Goal: Task Accomplishment & Management: Manage account settings

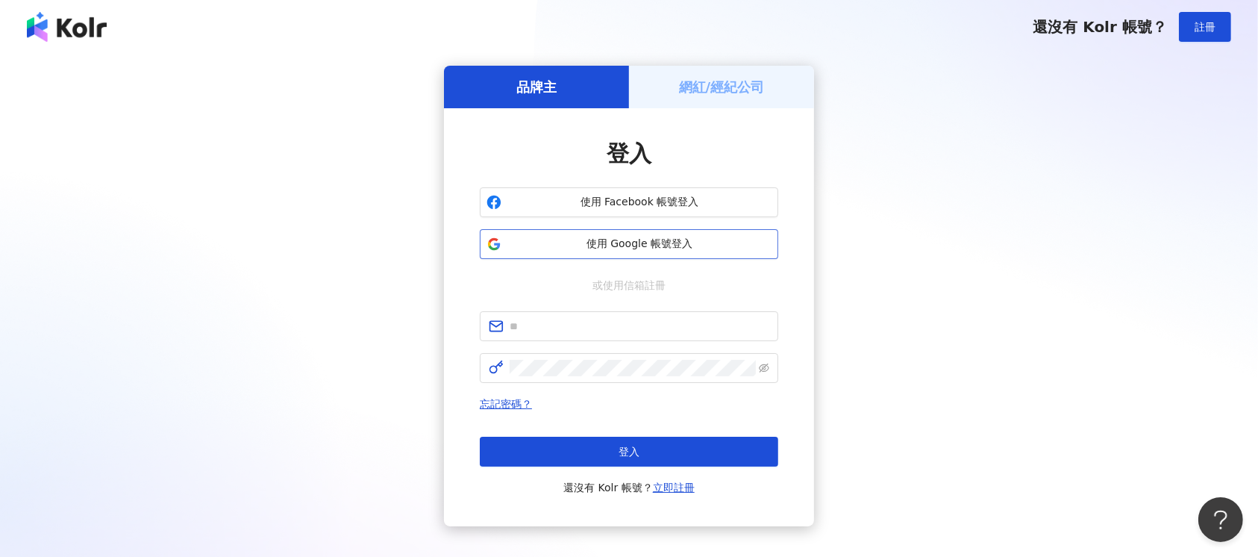
click at [673, 234] on button "使用 Google 帳號登入" at bounding box center [629, 244] width 299 height 30
click at [648, 242] on span "使用 Google 帳號登入" at bounding box center [640, 244] width 264 height 15
click at [675, 238] on span "使用 Google 帳號登入" at bounding box center [640, 244] width 264 height 15
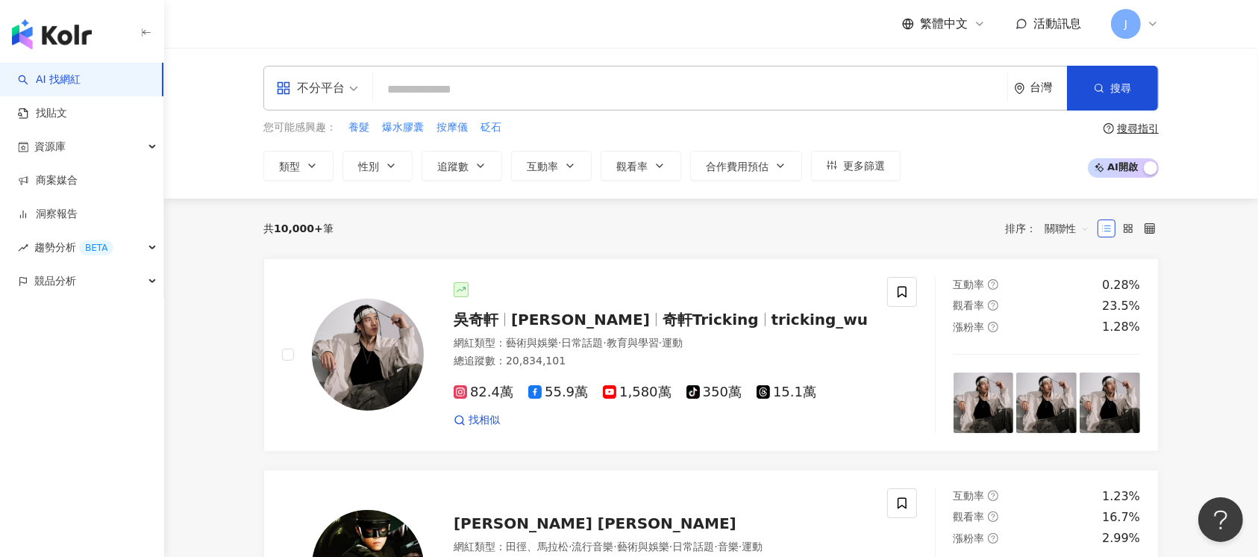
click at [107, 405] on div "AI 找網紅 找貼文 資源庫 商案媒合 洞察報告 趨勢分析 BETA 競品分析" at bounding box center [82, 310] width 164 height 494
click at [78, 181] on link "商案媒合" at bounding box center [48, 180] width 60 height 15
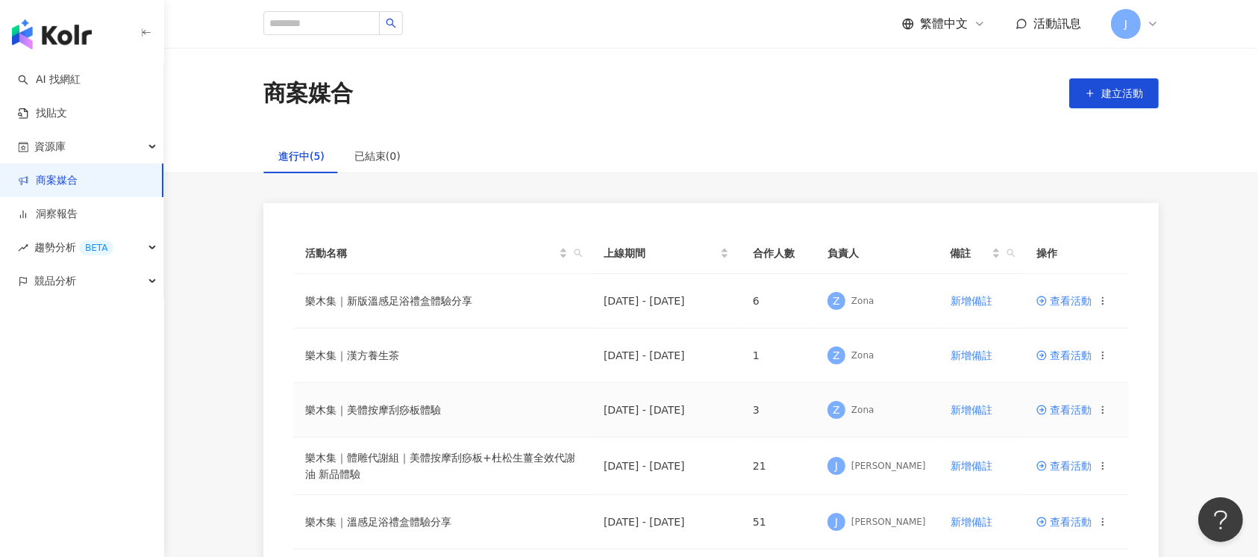
click at [1074, 409] on span "查看活動" at bounding box center [1064, 410] width 55 height 10
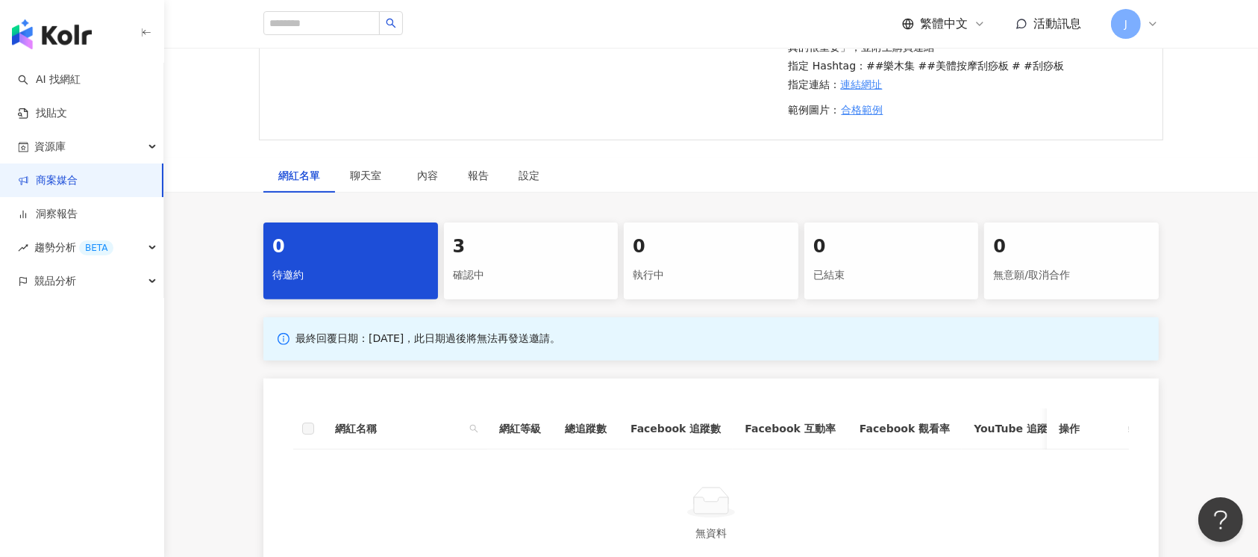
scroll to position [597, 0]
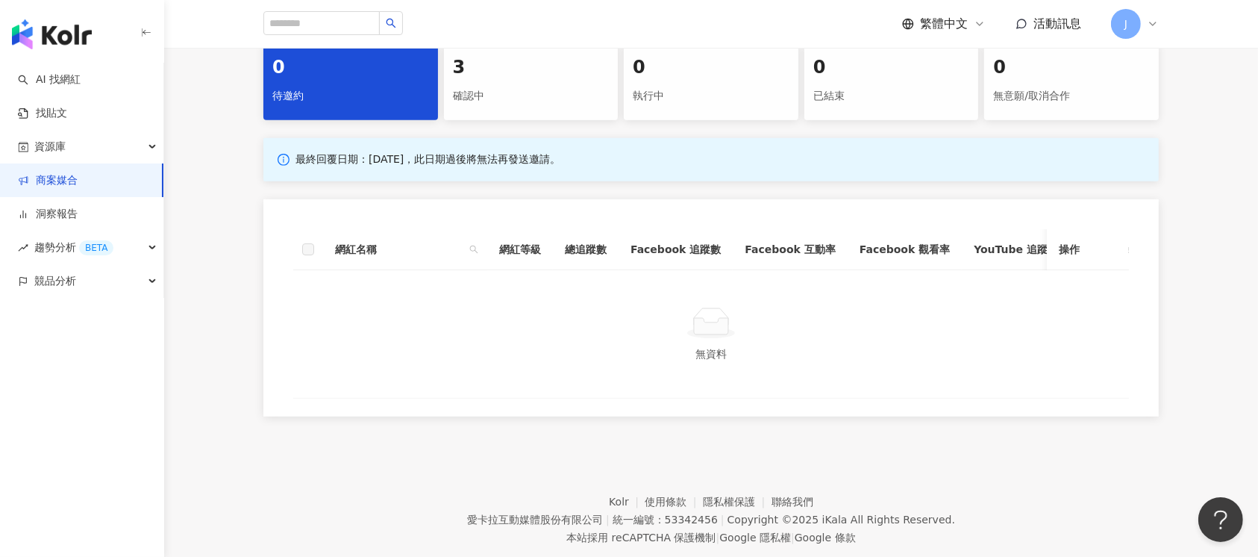
click at [490, 73] on div "3" at bounding box center [531, 67] width 157 height 25
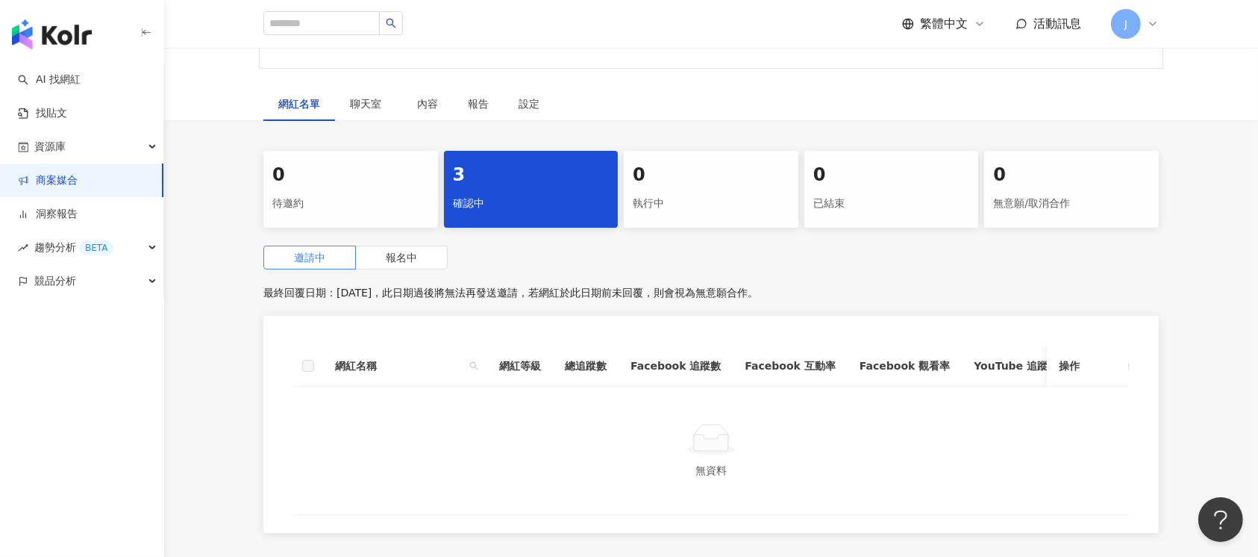
scroll to position [398, 0]
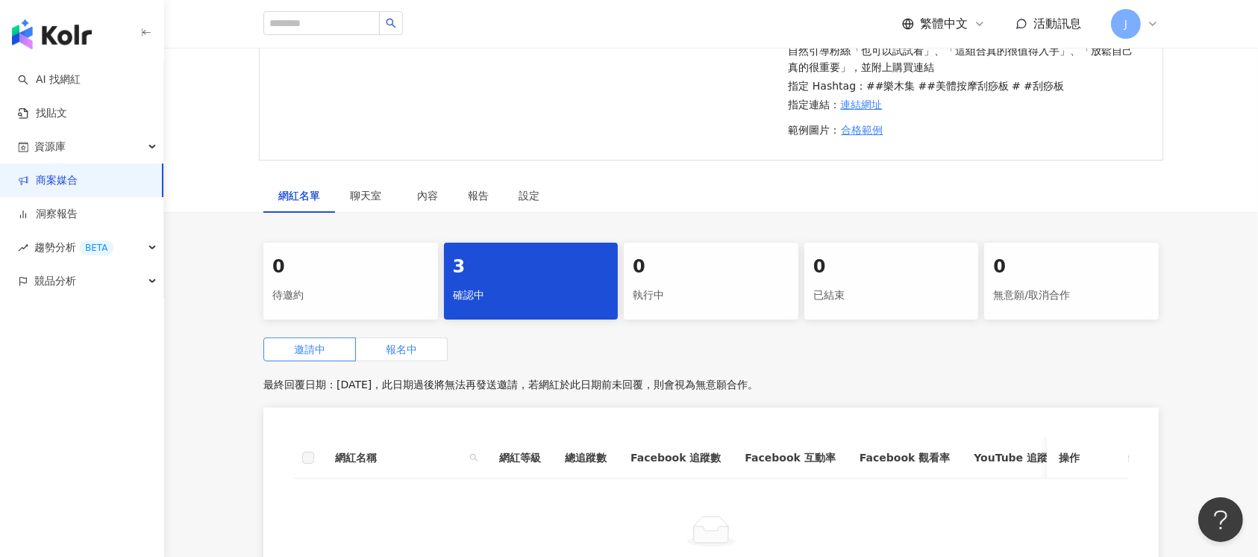
click at [406, 344] on span "報名中" at bounding box center [401, 349] width 31 height 12
click at [299, 354] on span "邀請中" at bounding box center [309, 349] width 31 height 12
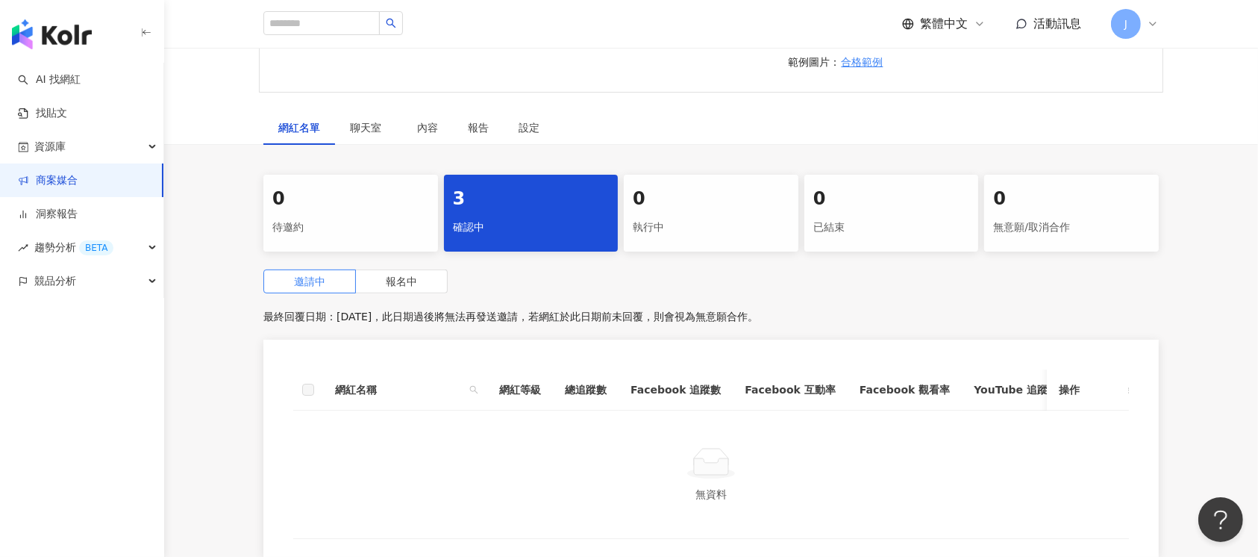
scroll to position [497, 0]
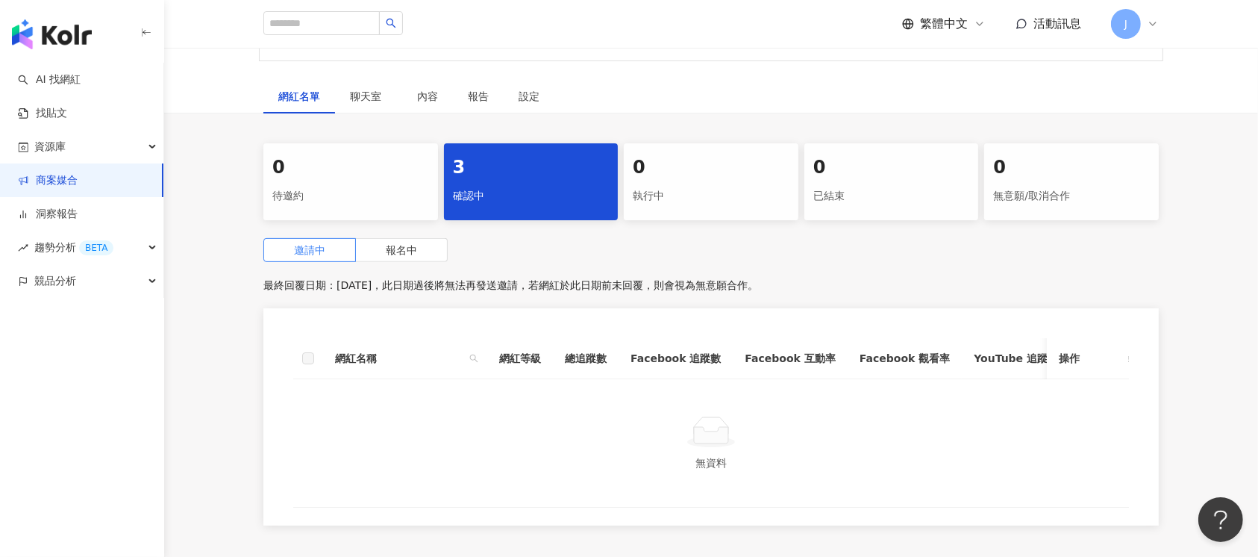
click at [388, 236] on div "0 待邀約 3 確認中 0 執行中 0 已結束 0 無意願/取消合作 邀請中 報名中 最終回覆日期：2025/10/3，此日期過後將無法再發送邀請，若網紅於此…" at bounding box center [711, 338] width 955 height 391
drag, startPoint x: 404, startPoint y: 266, endPoint x: 404, endPoint y: 251, distance: 15.7
click at [404, 266] on div "邀請中 報名中 最終回覆日期：2025/10/3，此日期過後將無法再發送邀請，若網紅於此日期前未回覆，則會視為無意願合作。 網紅名稱 網紅等級 總追蹤數 Fa…" at bounding box center [711, 386] width 896 height 296
click at [404, 251] on span "報名中" at bounding box center [401, 250] width 31 height 12
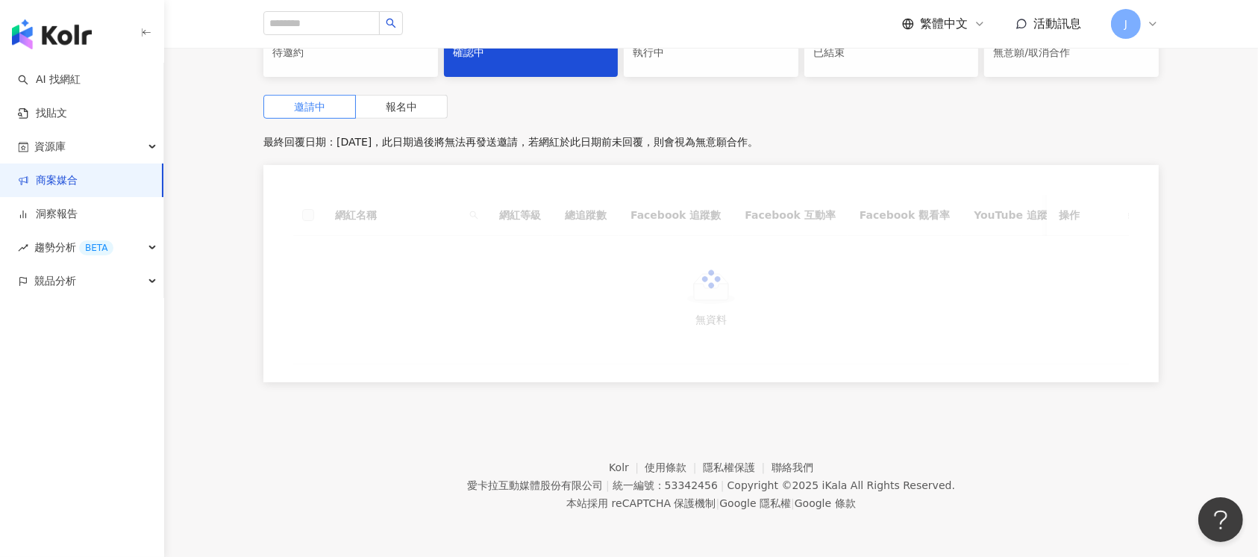
scroll to position [497, 0]
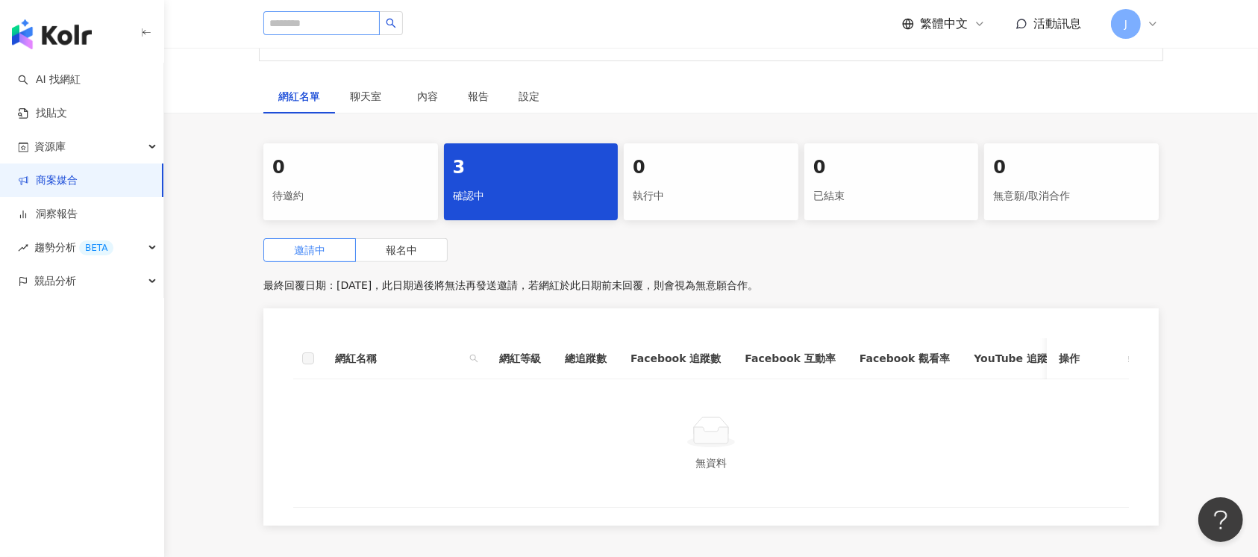
scroll to position [398, 0]
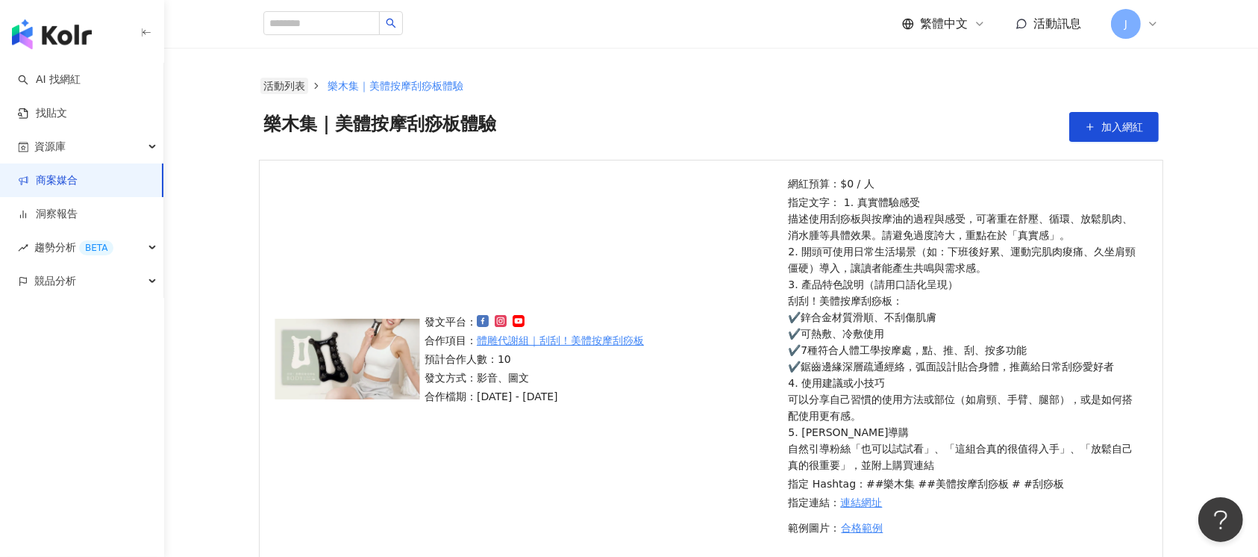
click at [275, 82] on link "活動列表" at bounding box center [284, 86] width 48 height 16
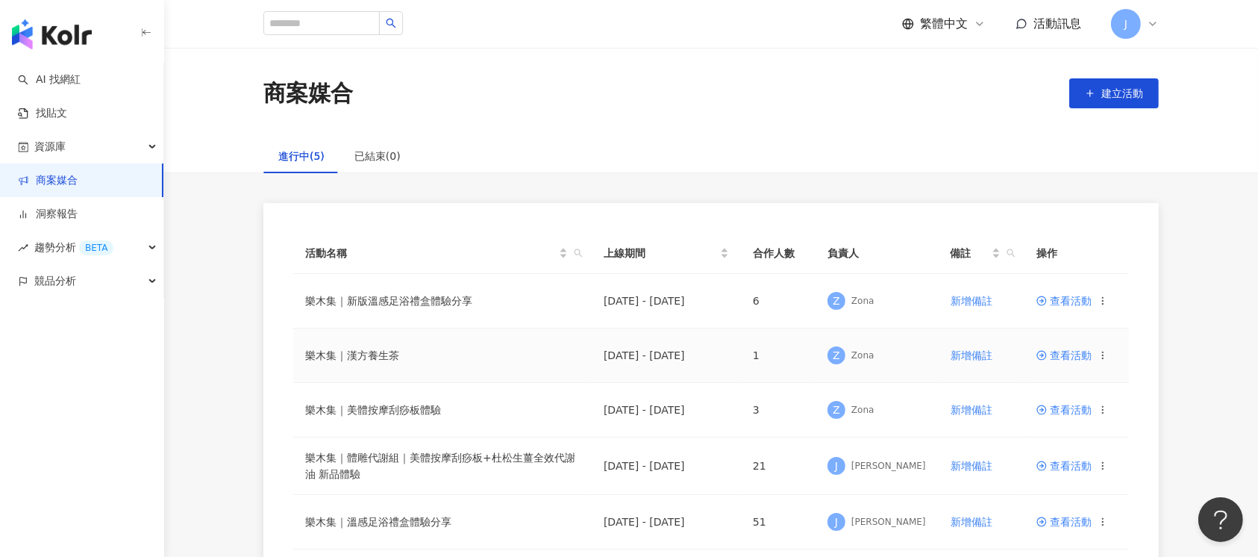
click at [1075, 353] on span "查看活動" at bounding box center [1064, 355] width 55 height 10
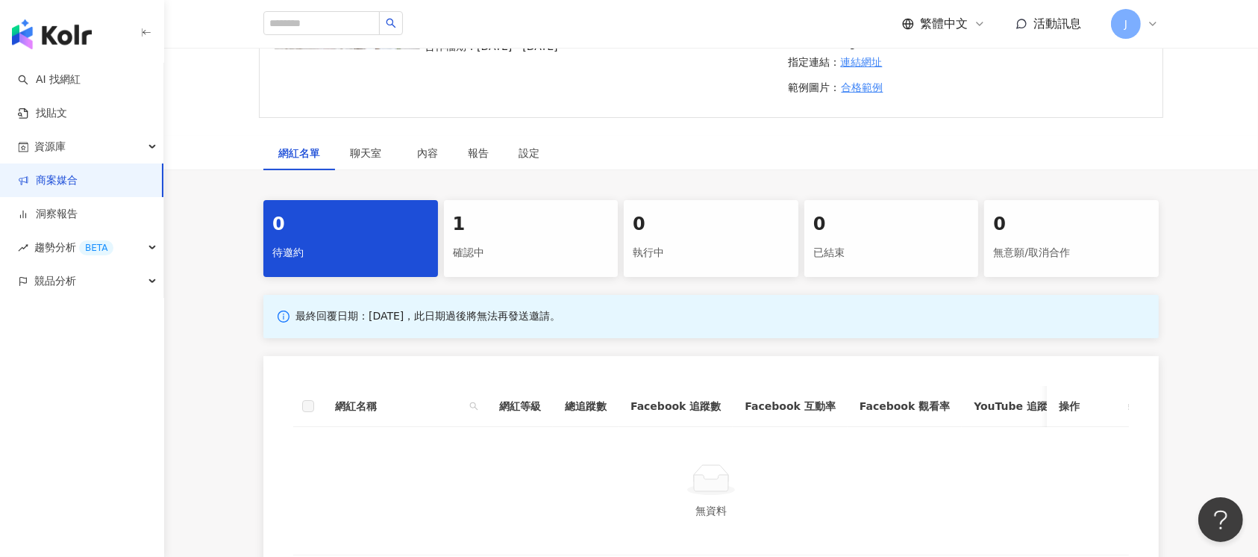
scroll to position [299, 0]
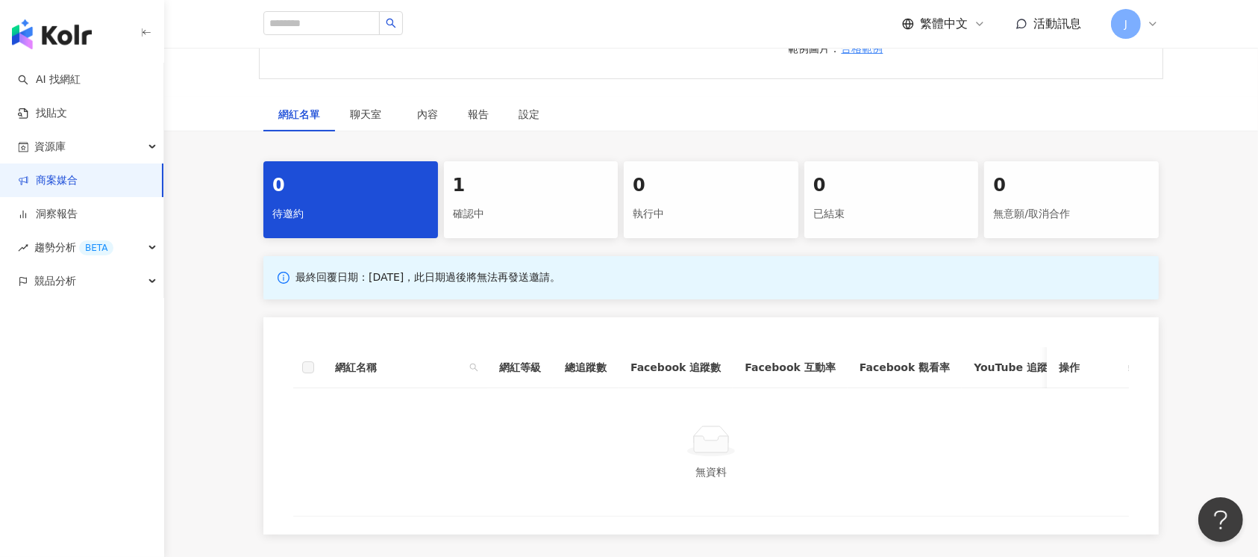
click at [503, 199] on div "1" at bounding box center [531, 185] width 157 height 25
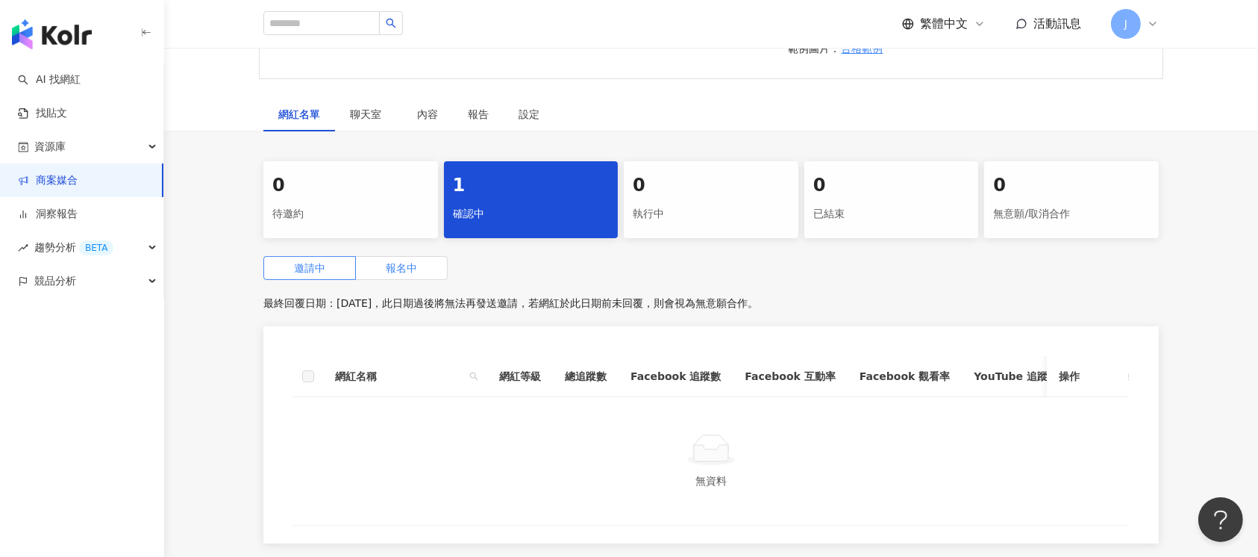
click at [407, 274] on span "報名中" at bounding box center [401, 268] width 31 height 12
